Goal: Task Accomplishment & Management: Use online tool/utility

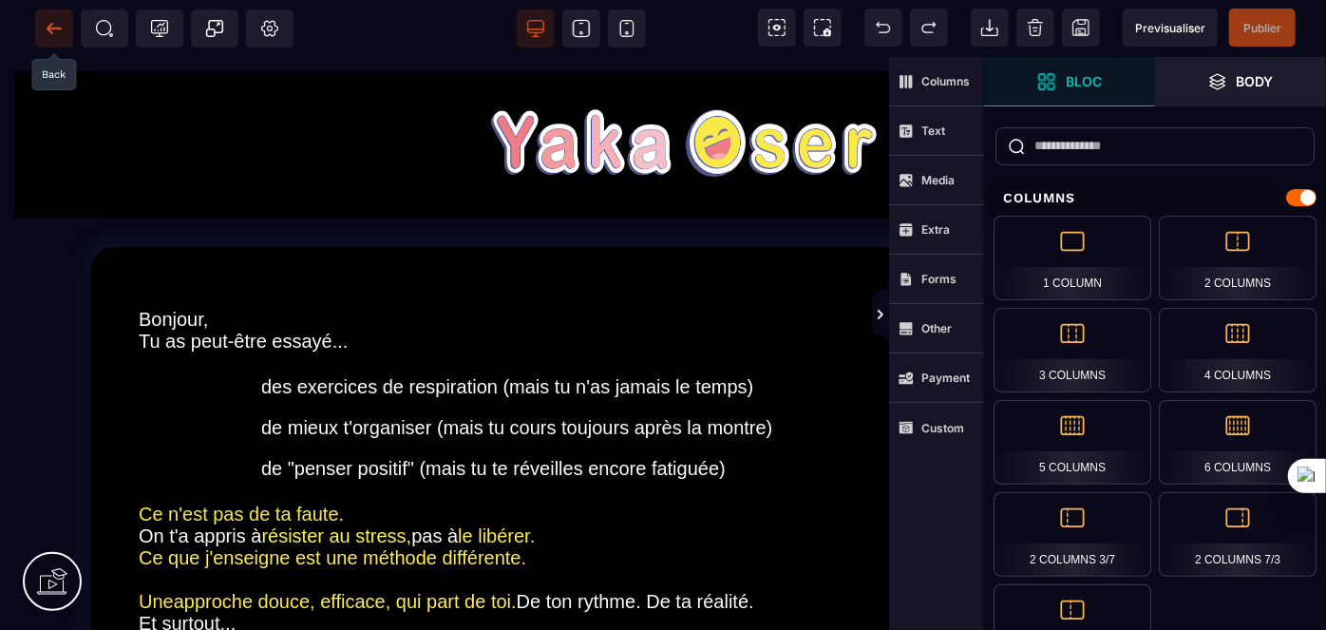
click at [46, 35] on icon at bounding box center [54, 28] width 19 height 19
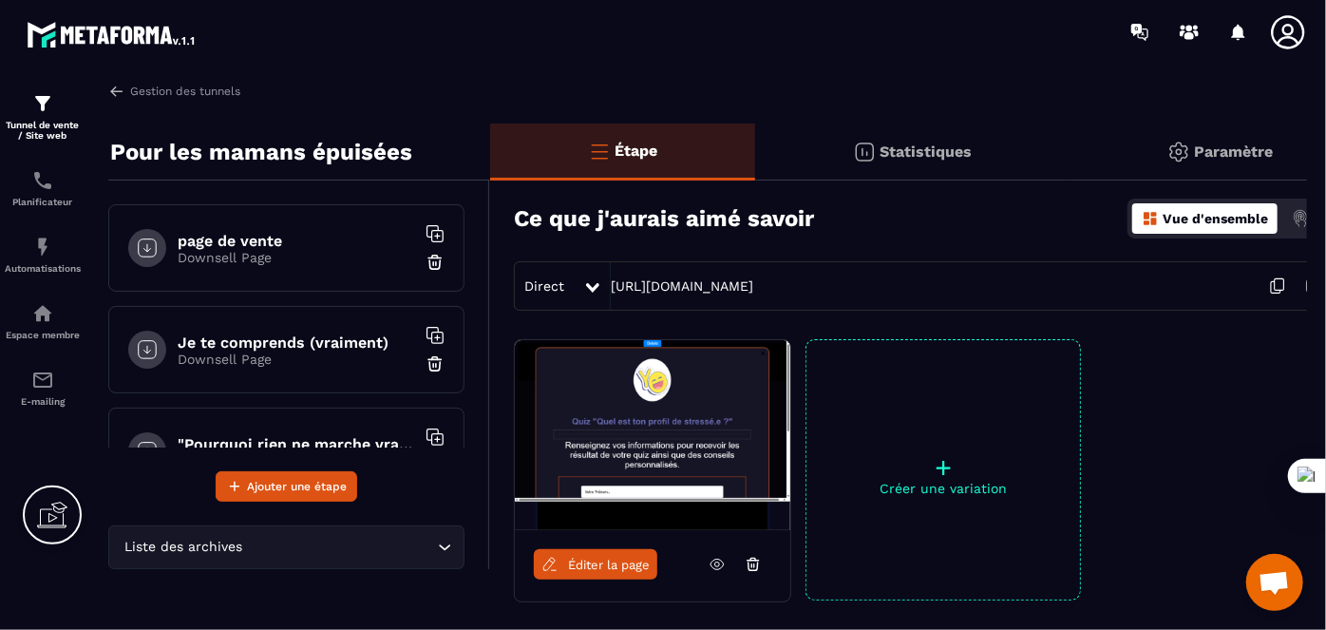
click at [344, 346] on h6 "Je te comprends (vraiment)" at bounding box center [296, 342] width 237 height 18
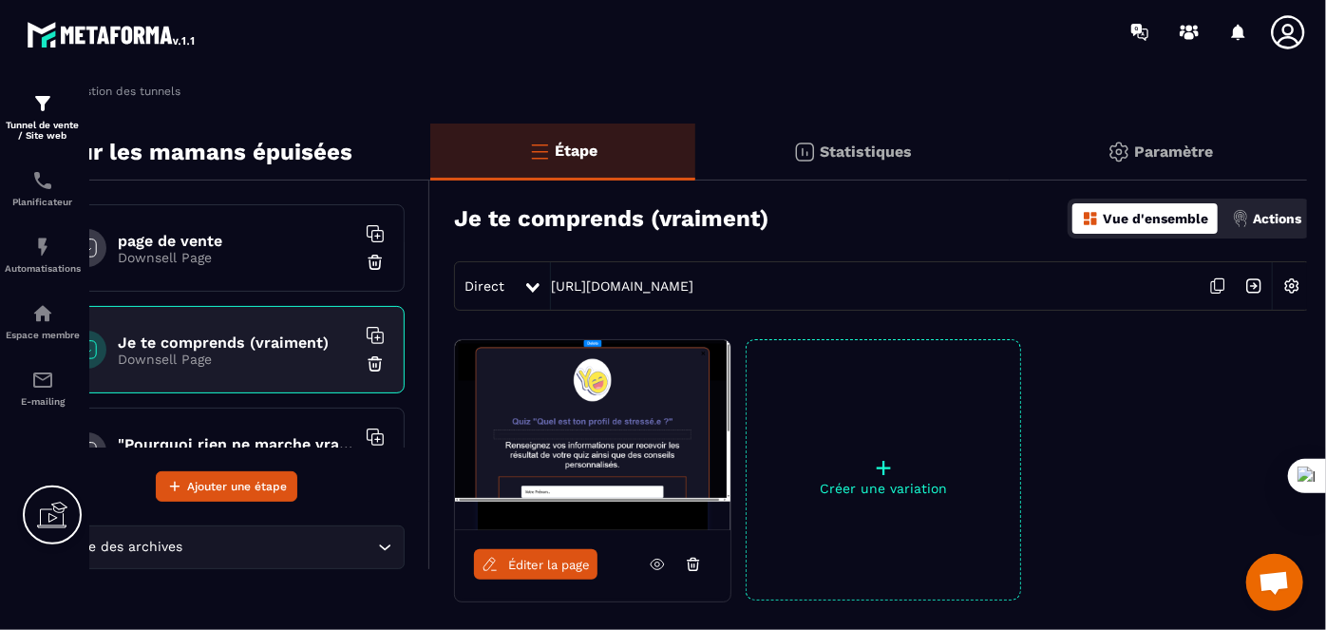
scroll to position [0, 63]
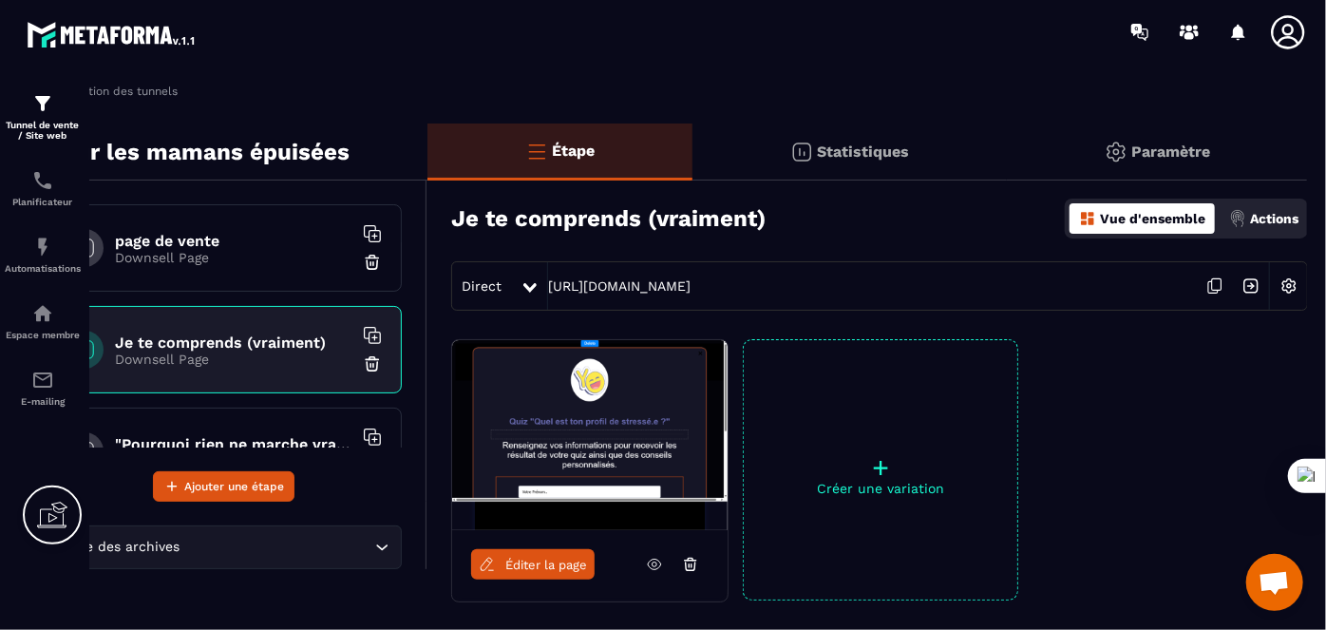
click at [1280, 286] on img at bounding box center [1289, 286] width 36 height 36
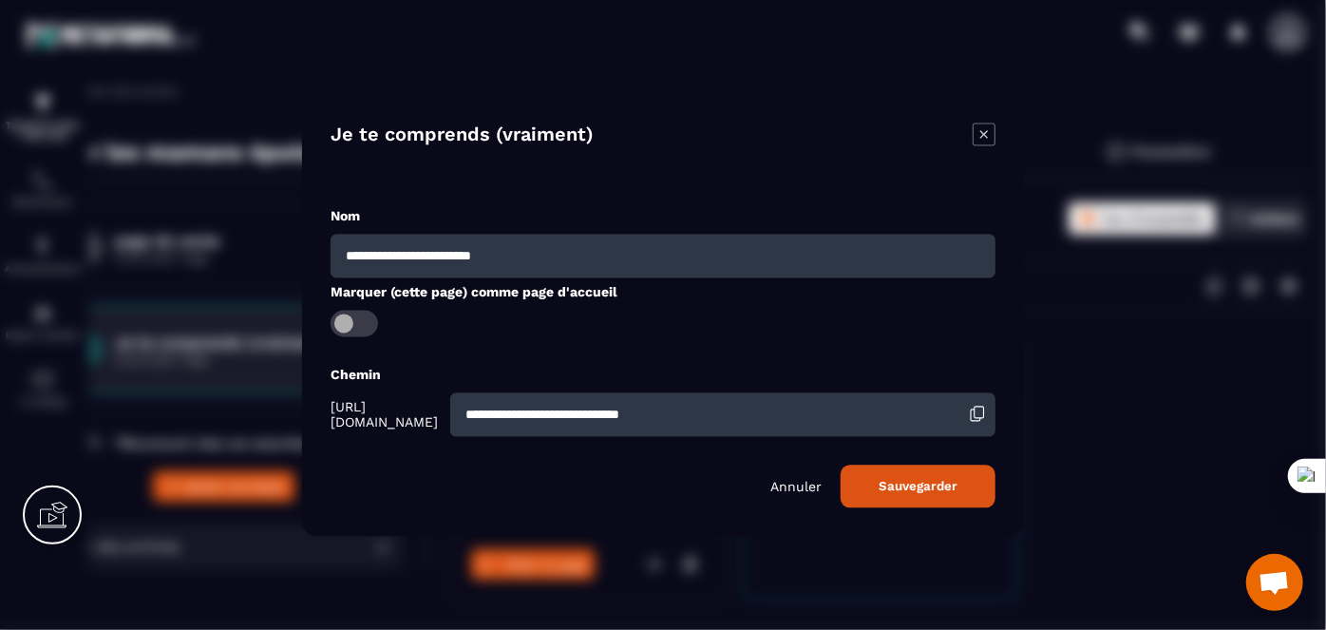
click at [551, 266] on input "**********" at bounding box center [663, 256] width 665 height 44
type input "**********"
click at [912, 483] on button "Sauvegarder" at bounding box center [917, 485] width 155 height 43
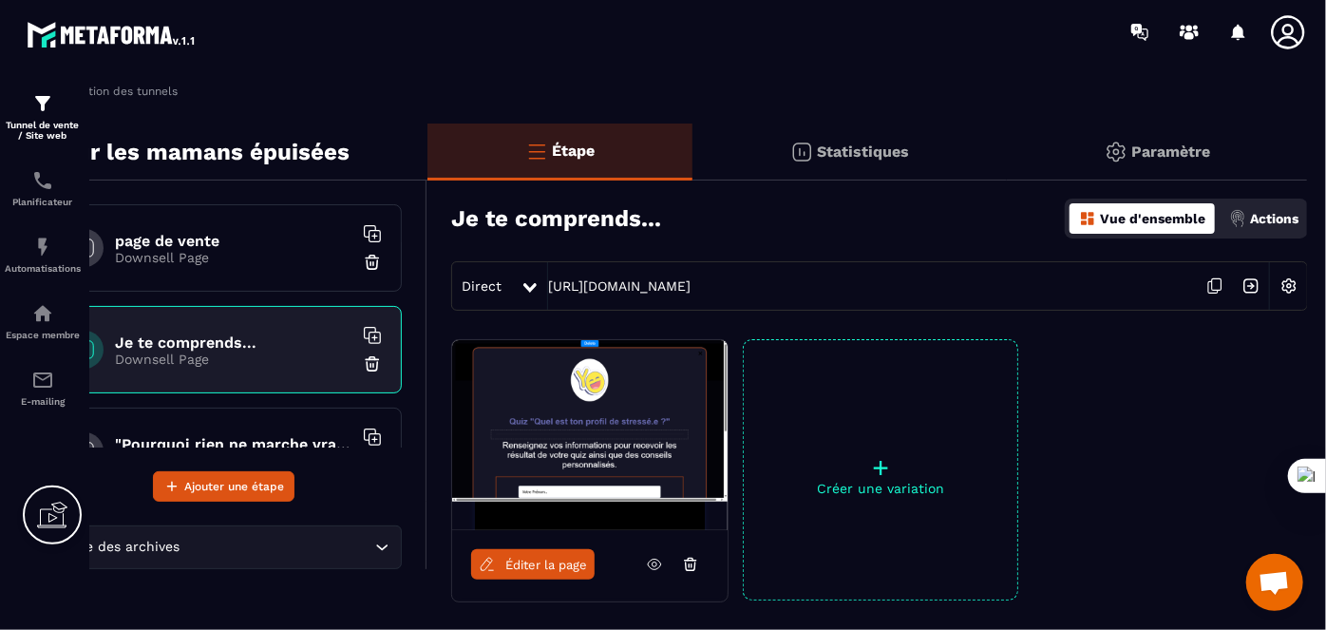
click at [286, 431] on div ""Pourquoi rien ne marche vraiment" Downsell Page" at bounding box center [224, 450] width 356 height 87
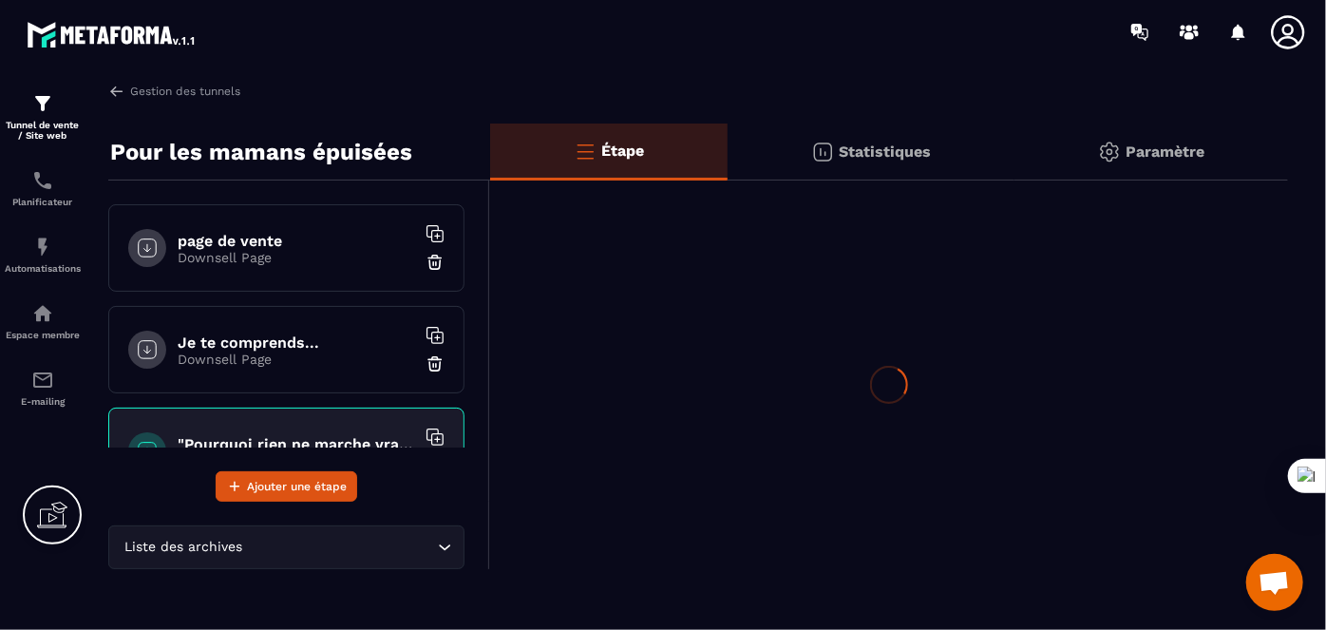
scroll to position [0, 0]
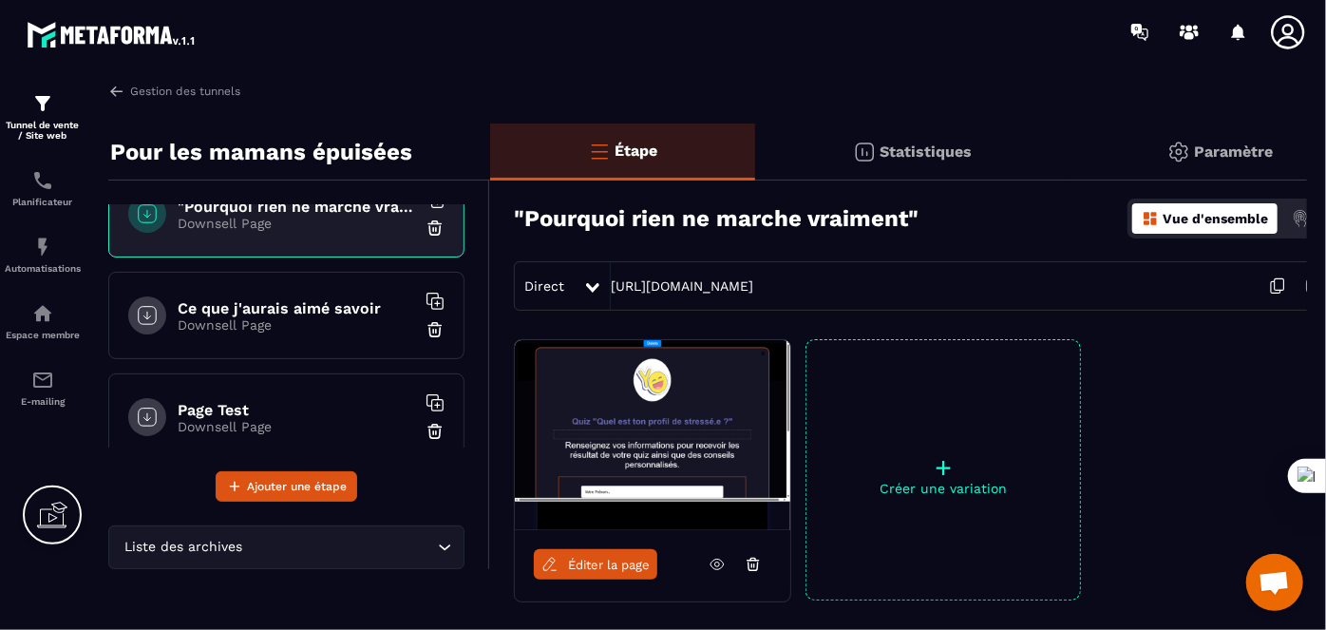
scroll to position [241, 0]
click at [284, 313] on p "Downsell Page" at bounding box center [296, 320] width 237 height 15
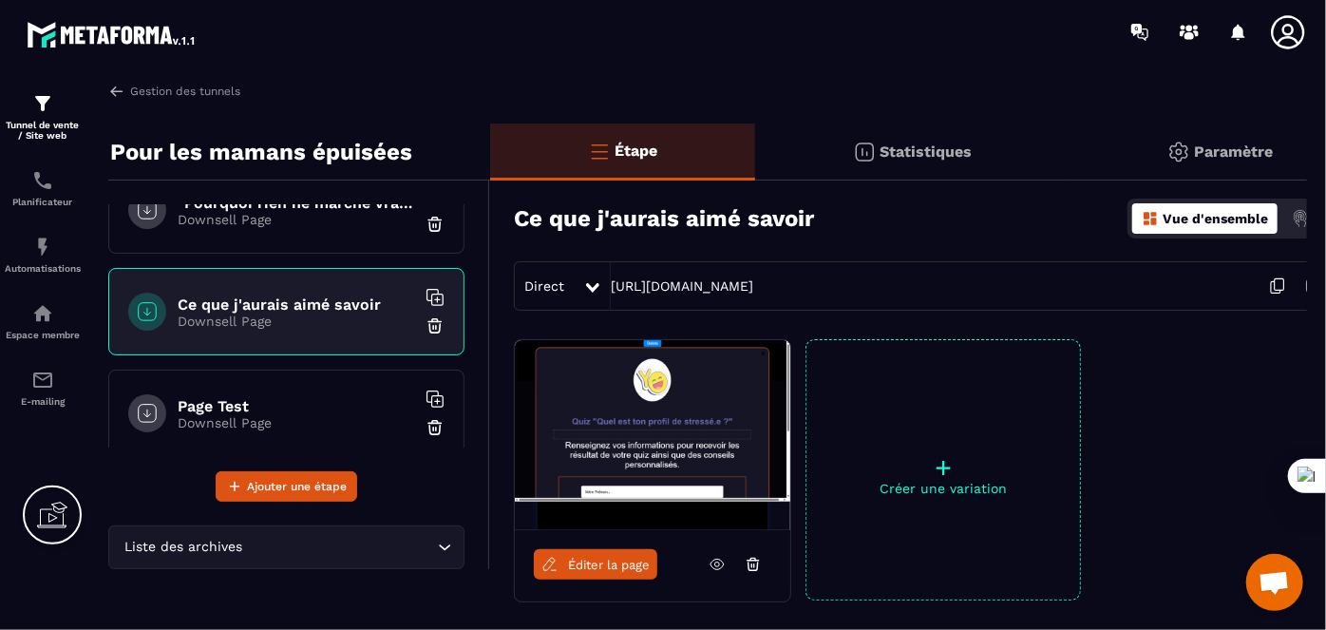
click at [601, 559] on span "Éditer la page" at bounding box center [609, 564] width 82 height 14
